Goal: Check status: Check status

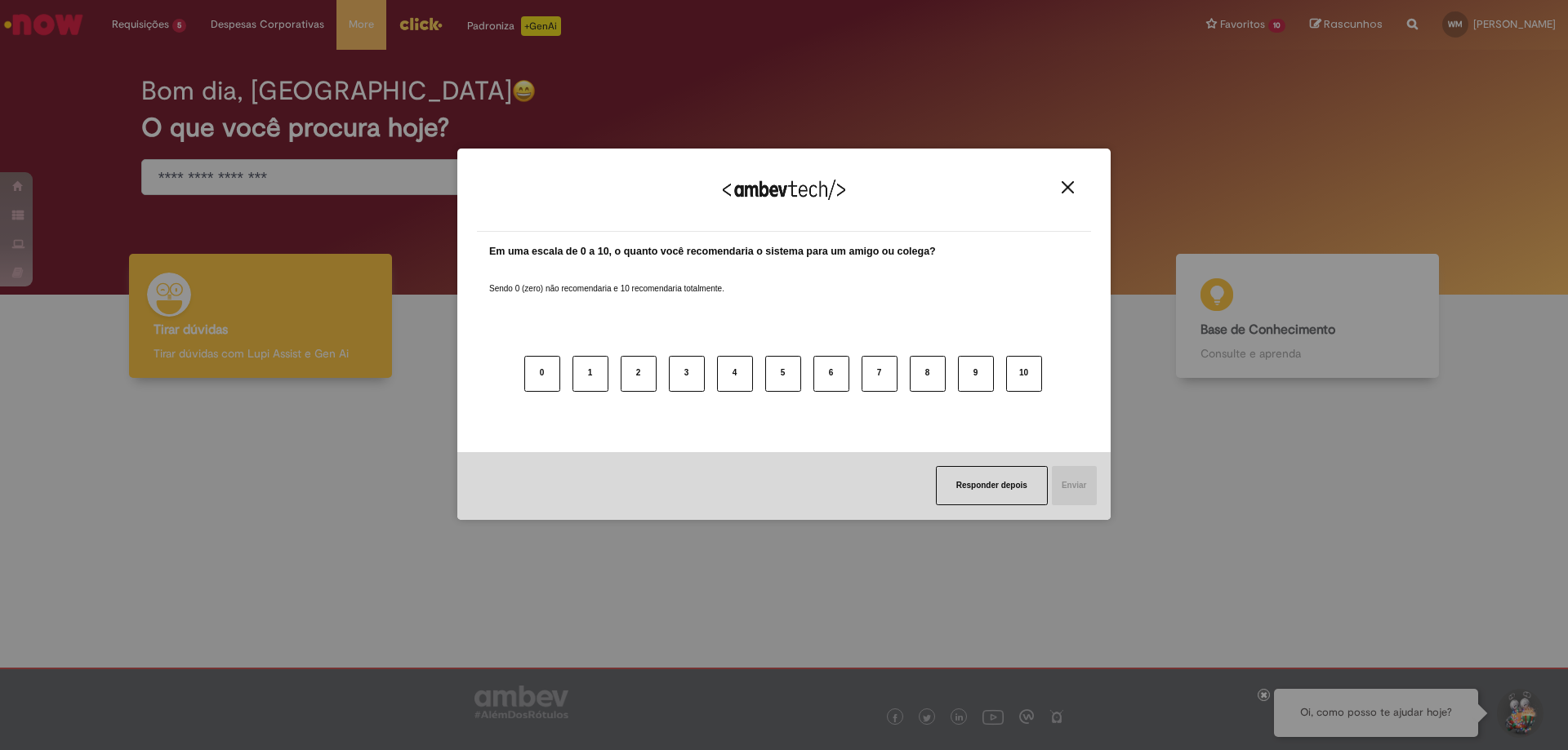
click at [1067, 184] on img "Close" at bounding box center [1067, 187] width 12 height 12
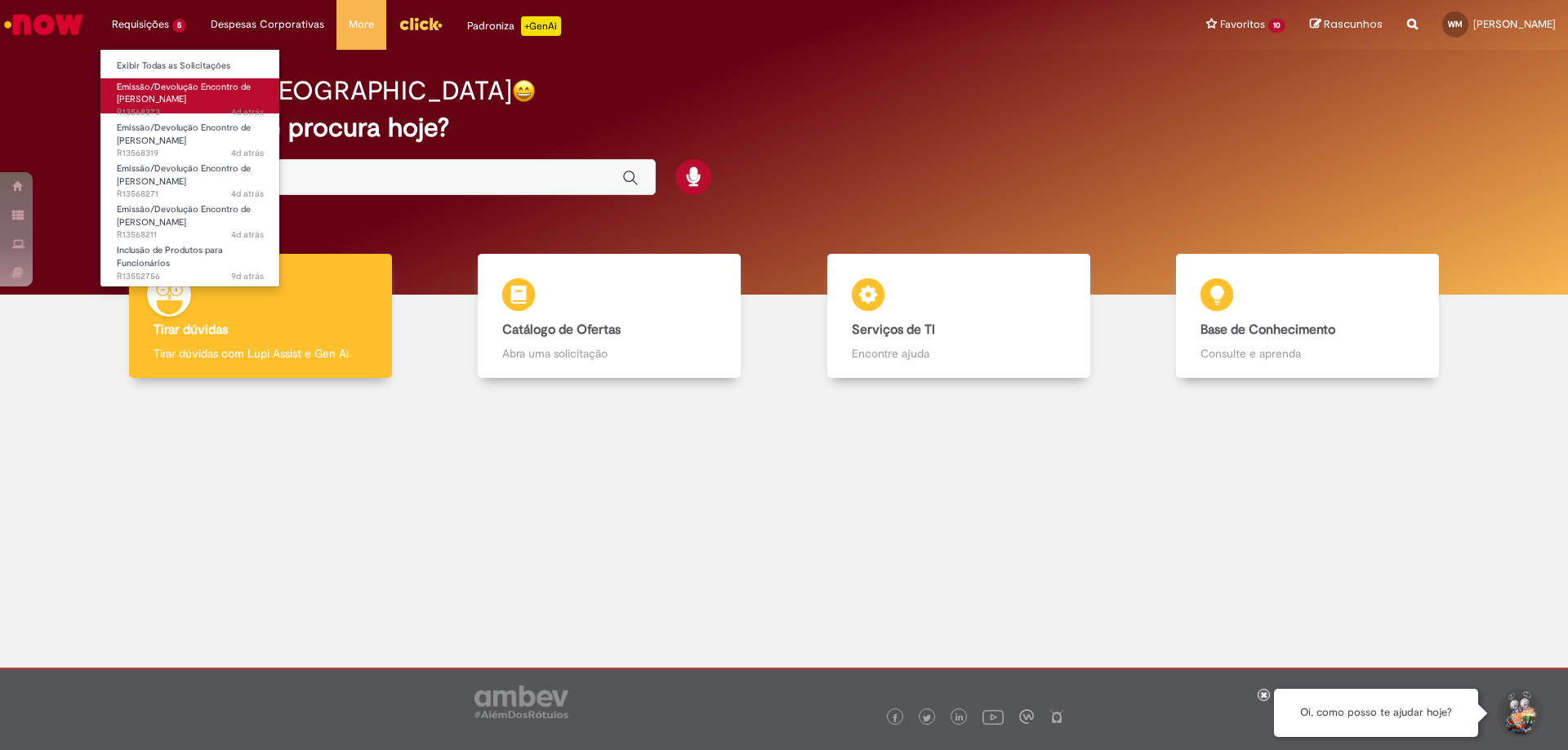
click at [171, 98] on span "Emissão/Devolução Encontro de [PERSON_NAME]" at bounding box center [183, 93] width 134 height 26
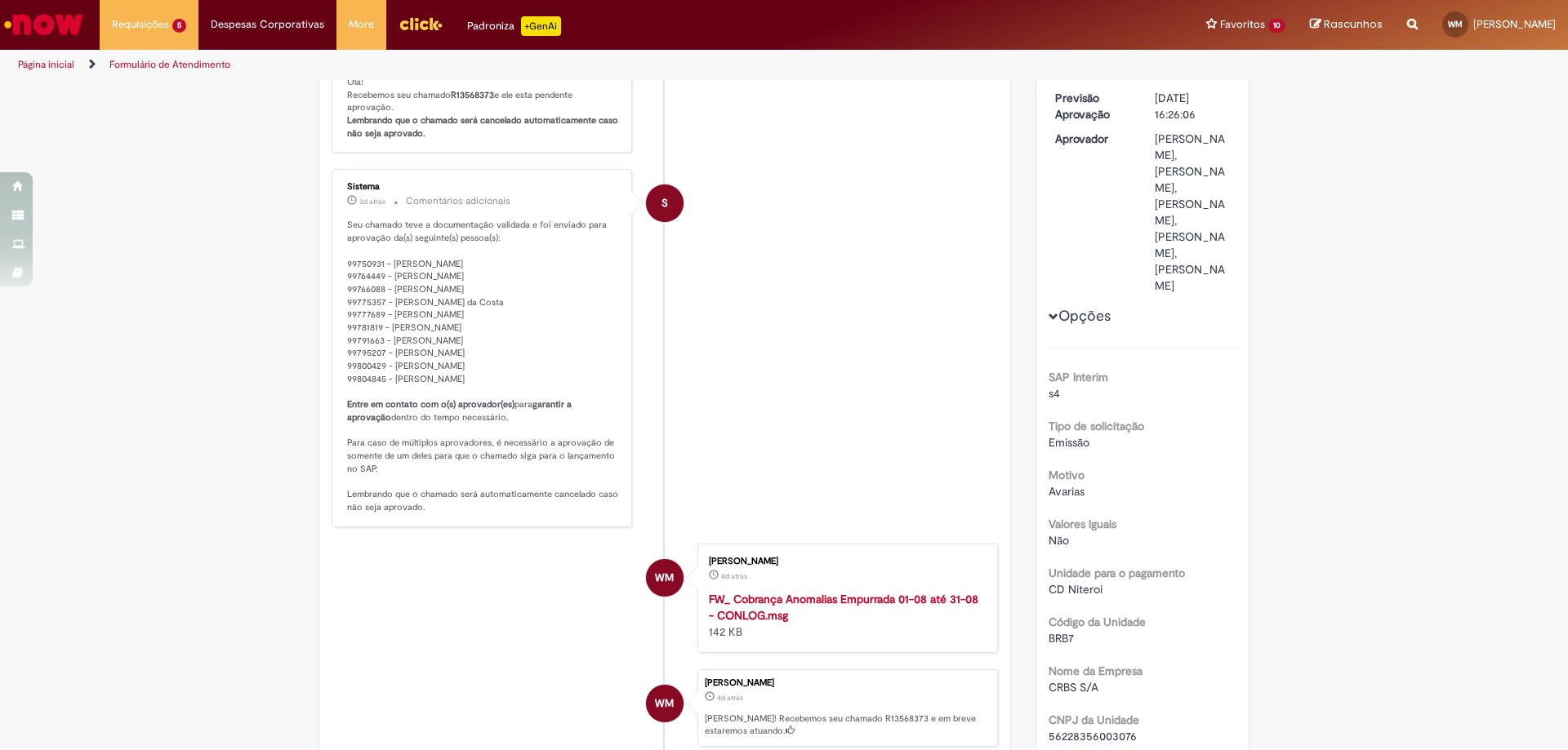
scroll to position [81, 0]
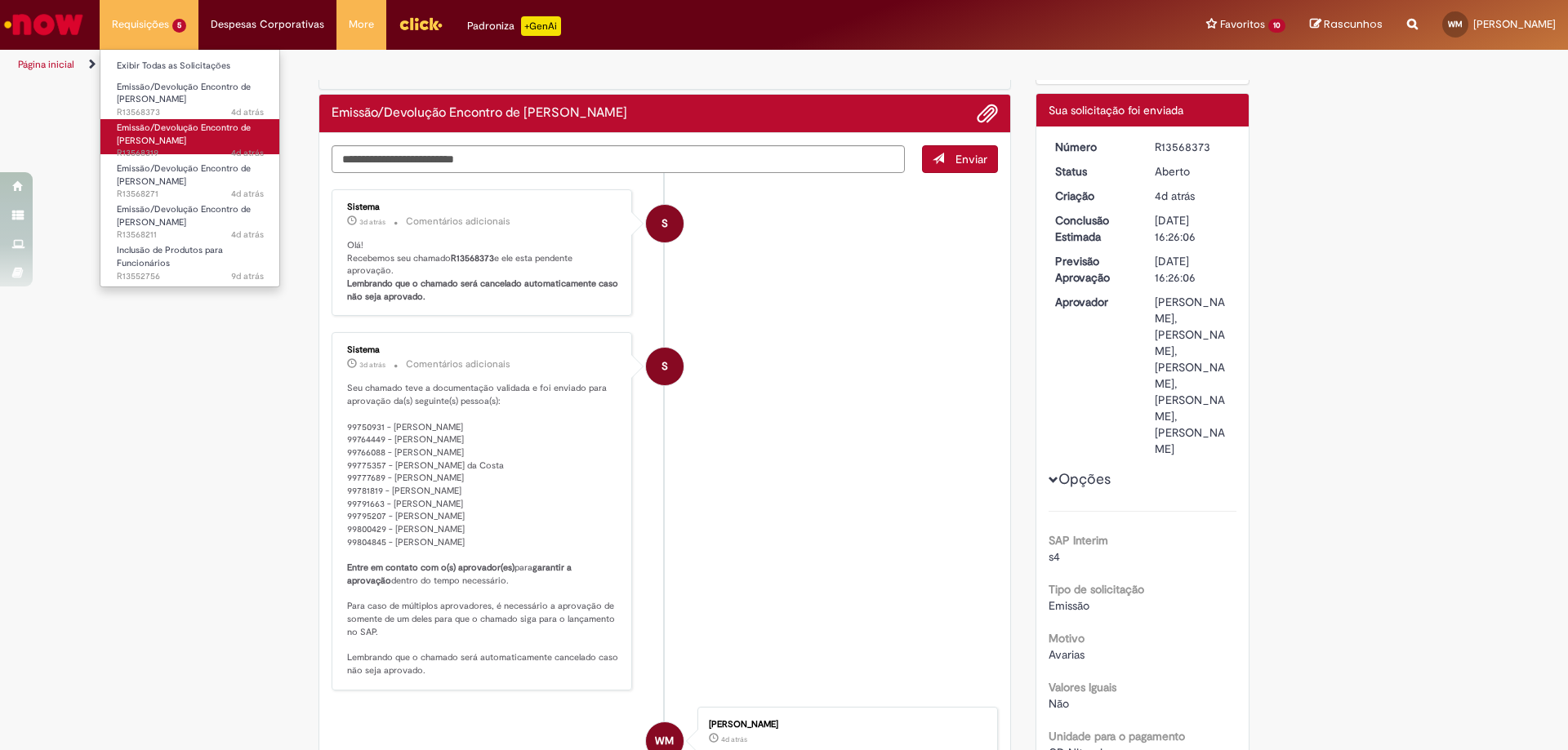
click at [169, 139] on span "Emissão/Devolução Encontro de [PERSON_NAME]" at bounding box center [183, 134] width 134 height 26
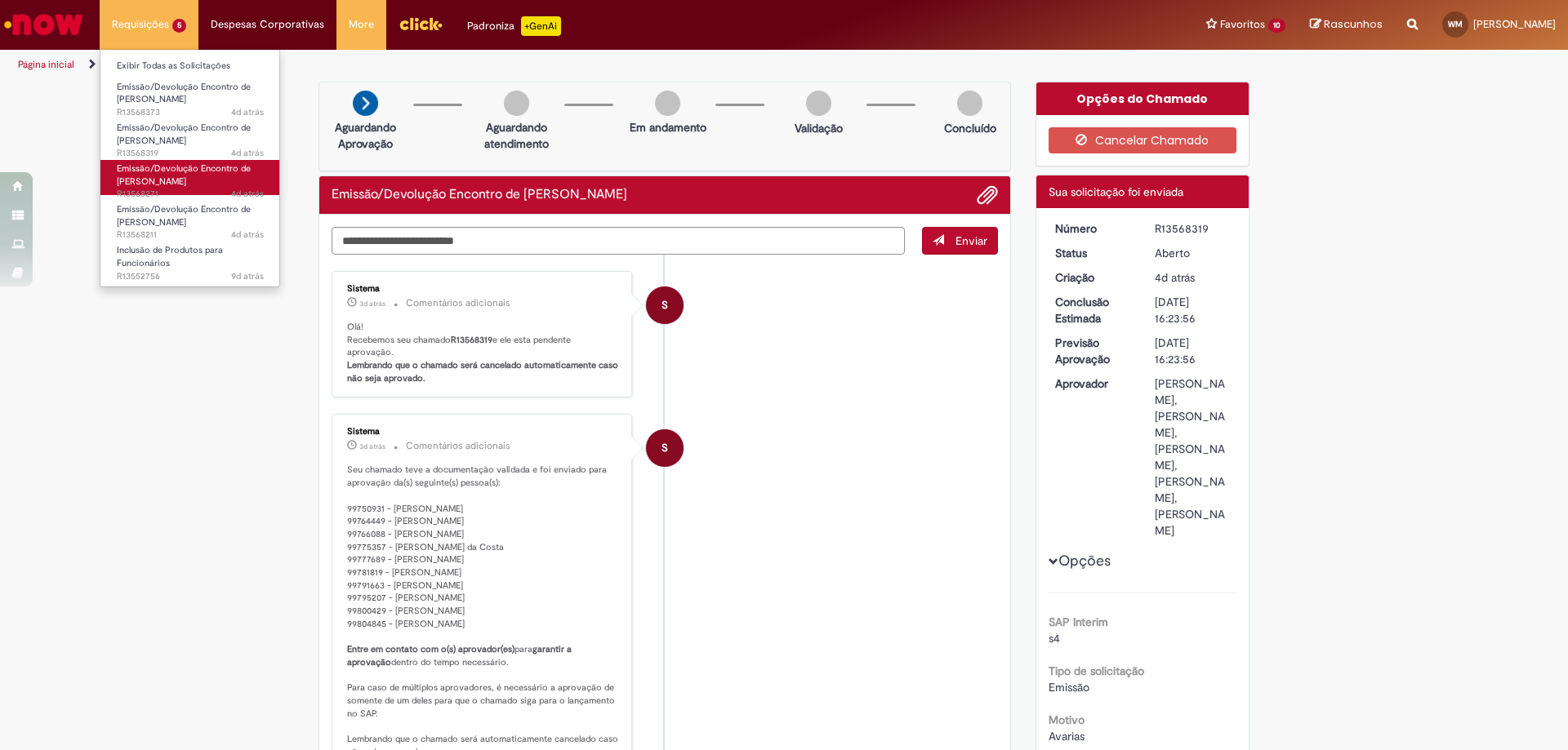
click at [173, 180] on span "Emissão/Devolução Encontro de [PERSON_NAME]" at bounding box center [183, 175] width 134 height 26
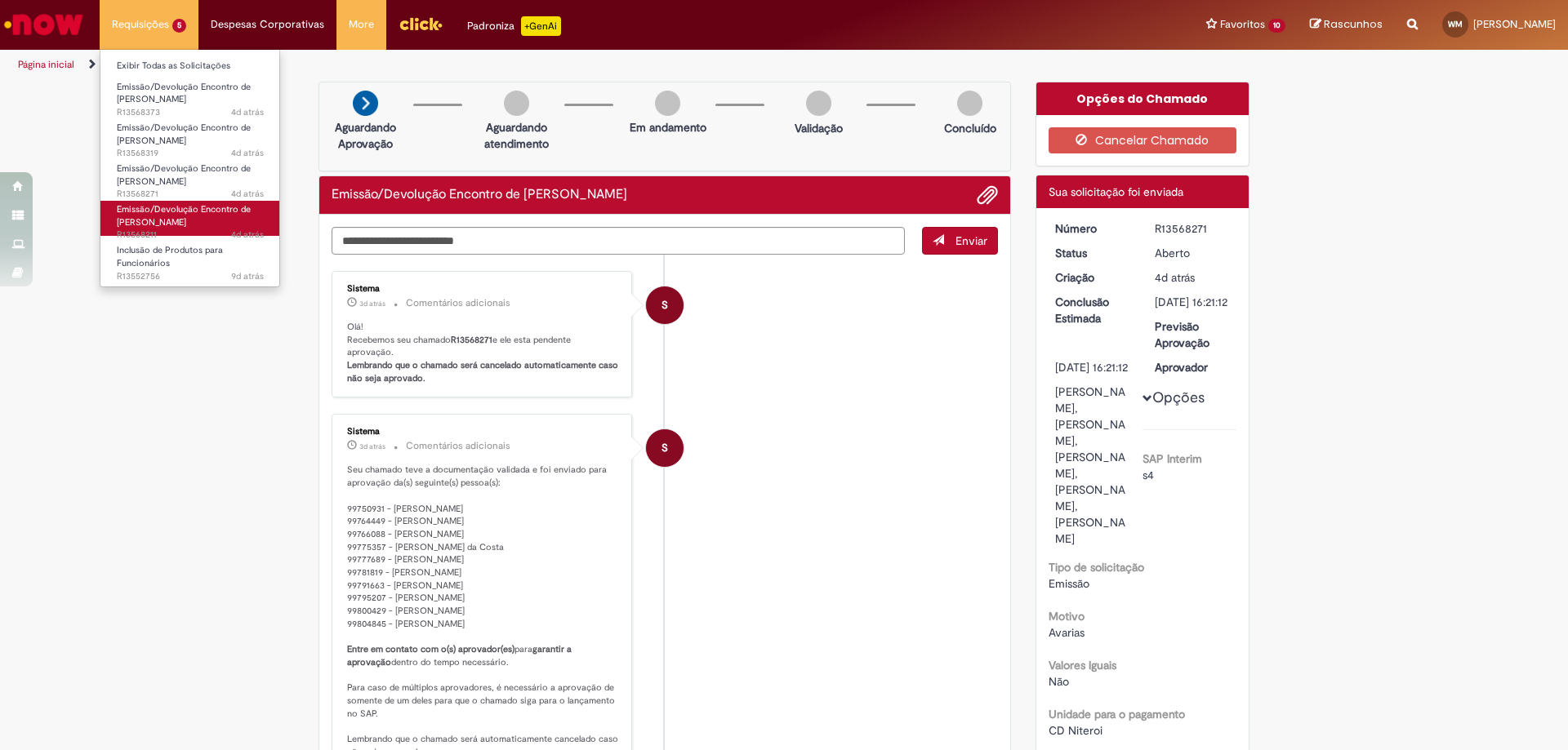
click at [138, 216] on span "Emissão/Devolução Encontro de [PERSON_NAME]" at bounding box center [183, 216] width 134 height 26
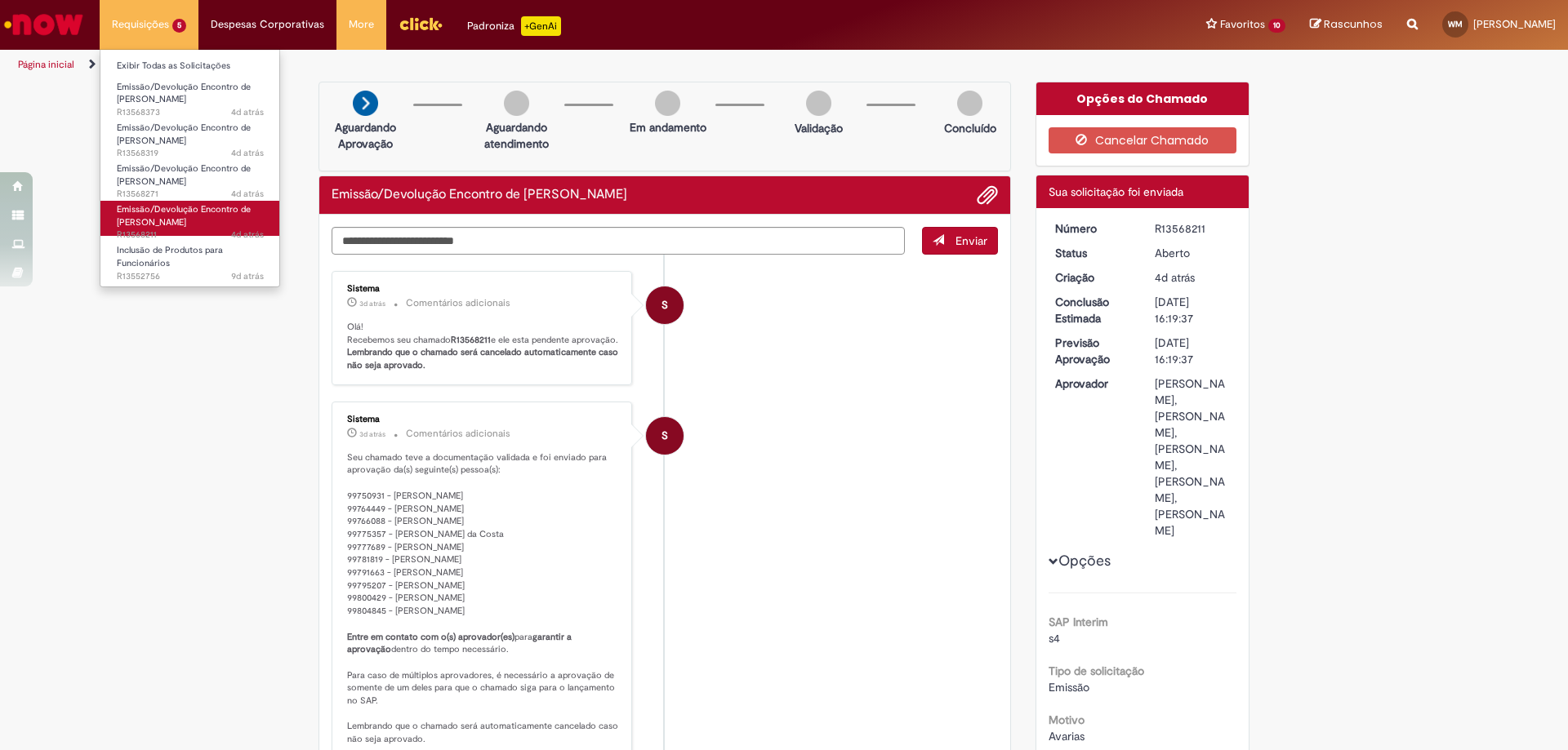
click at [163, 223] on span "Emissão/Devolução Encontro de [PERSON_NAME]" at bounding box center [183, 216] width 134 height 26
click at [190, 225] on span "Emissão/Devolução Encontro de [PERSON_NAME]" at bounding box center [183, 216] width 134 height 26
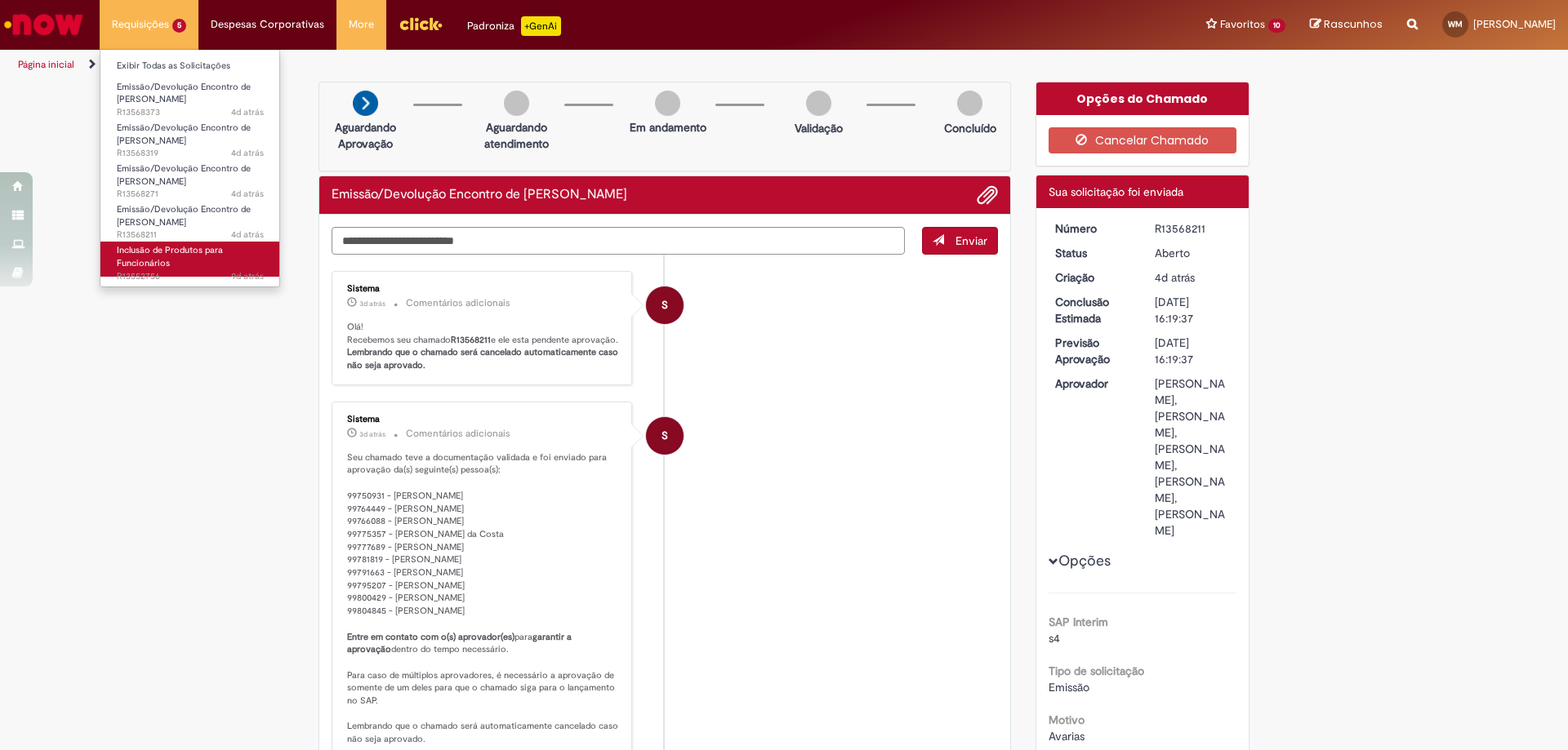
click at [160, 275] on span "9d atrás 9 dias atrás R13552756" at bounding box center [190, 277] width 147 height 13
